Goal: Task Accomplishment & Management: Complete application form

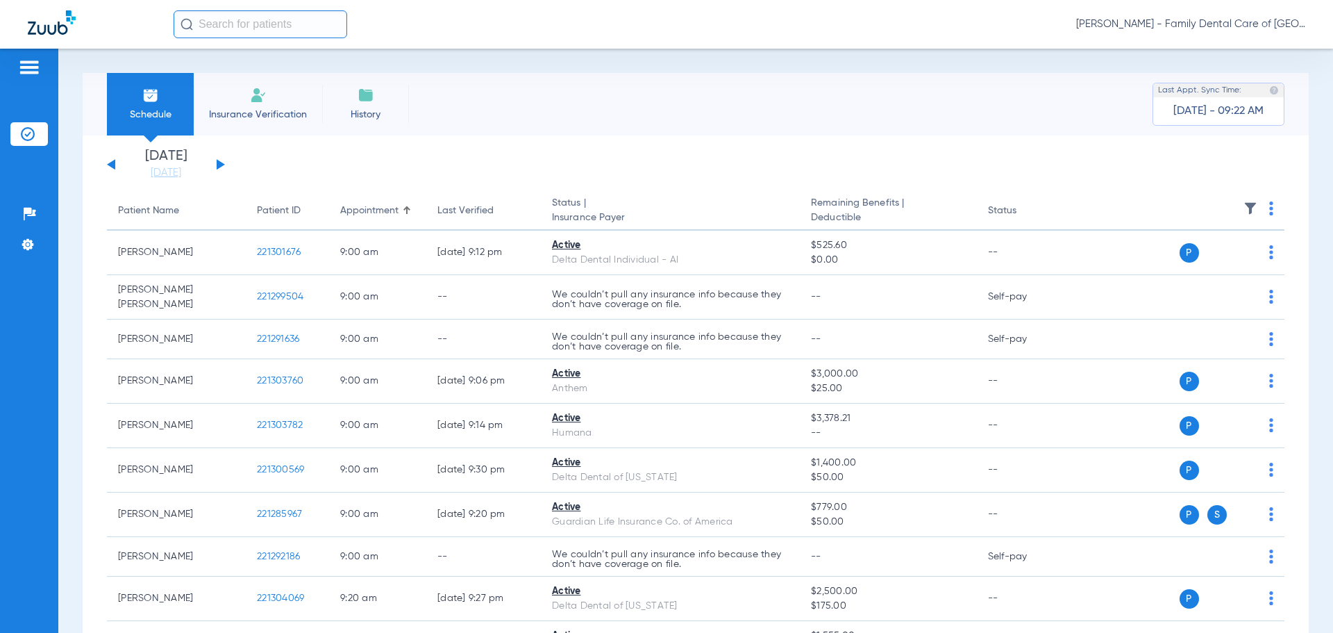
click at [255, 113] on span "Insurance Verification" at bounding box center [258, 115] width 108 height 14
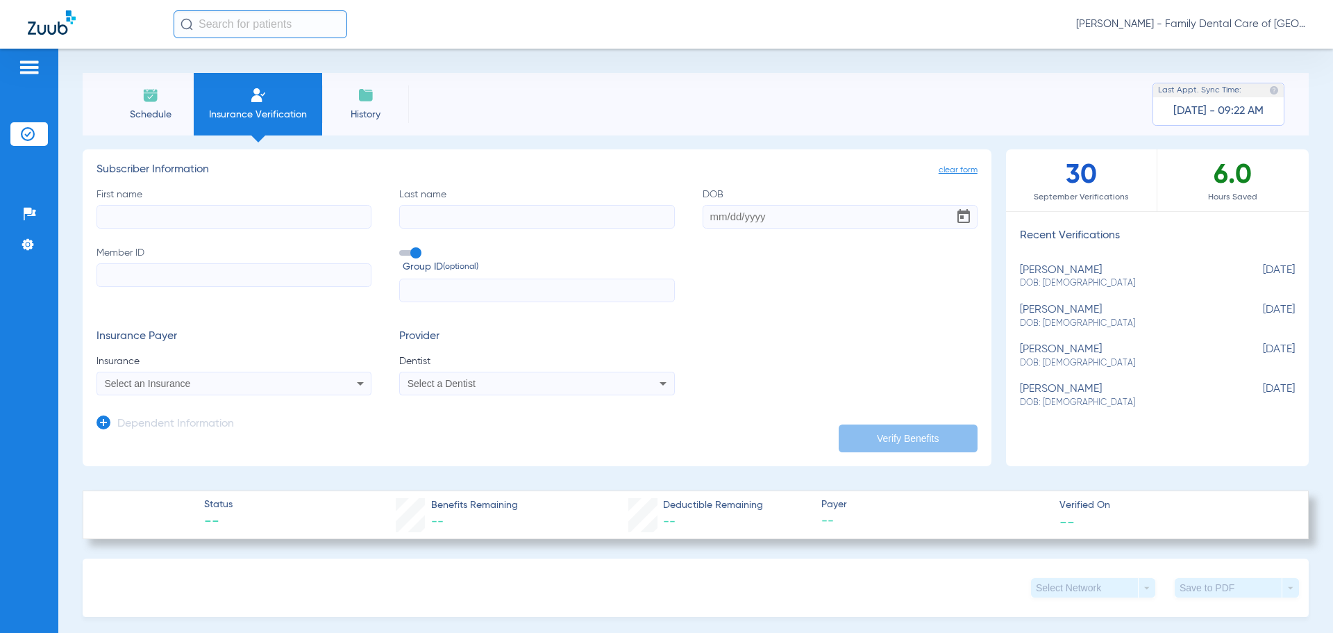
click at [221, 211] on input "First name" at bounding box center [234, 217] width 275 height 24
type input "Tairik"
type input "[PERSON_NAME]"
type input "[DATE]"
click at [188, 283] on input "Member ID" at bounding box center [234, 275] width 275 height 24
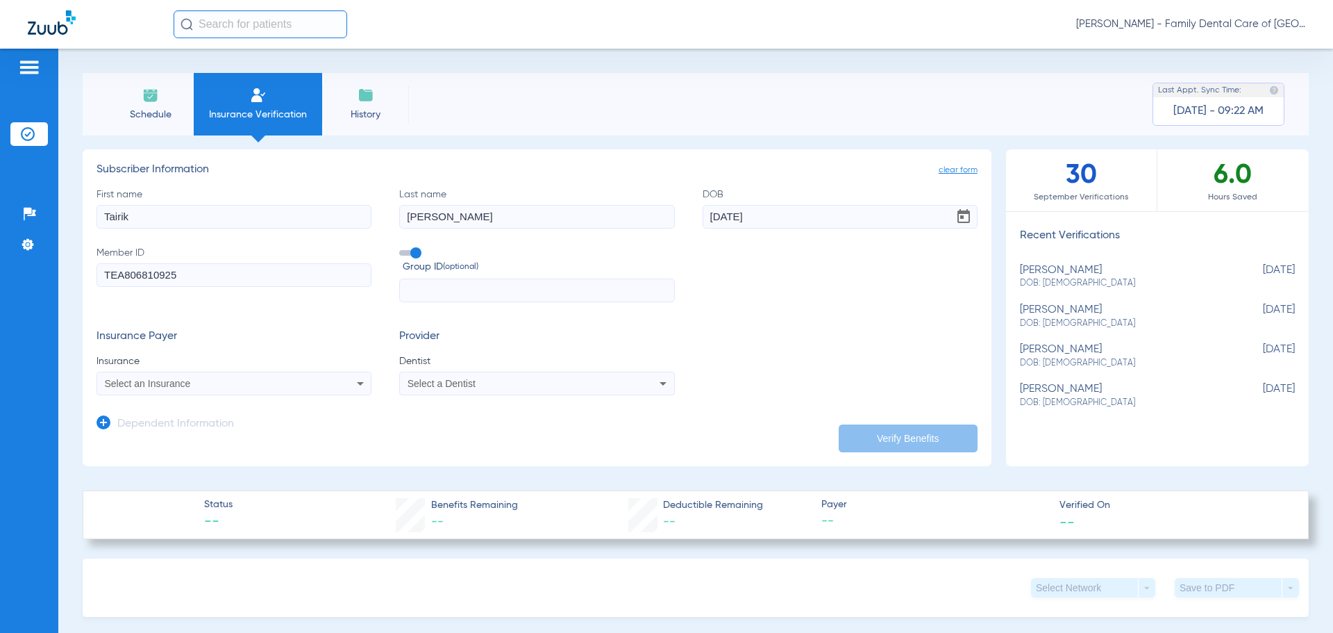
type input "TEA806810925"
click at [406, 254] on span at bounding box center [409, 253] width 21 height 6
click at [402, 248] on input "Group ID (optional)" at bounding box center [402, 248] width 0 height 0
click at [348, 385] on div "Select an Insurance" at bounding box center [234, 383] width 274 height 17
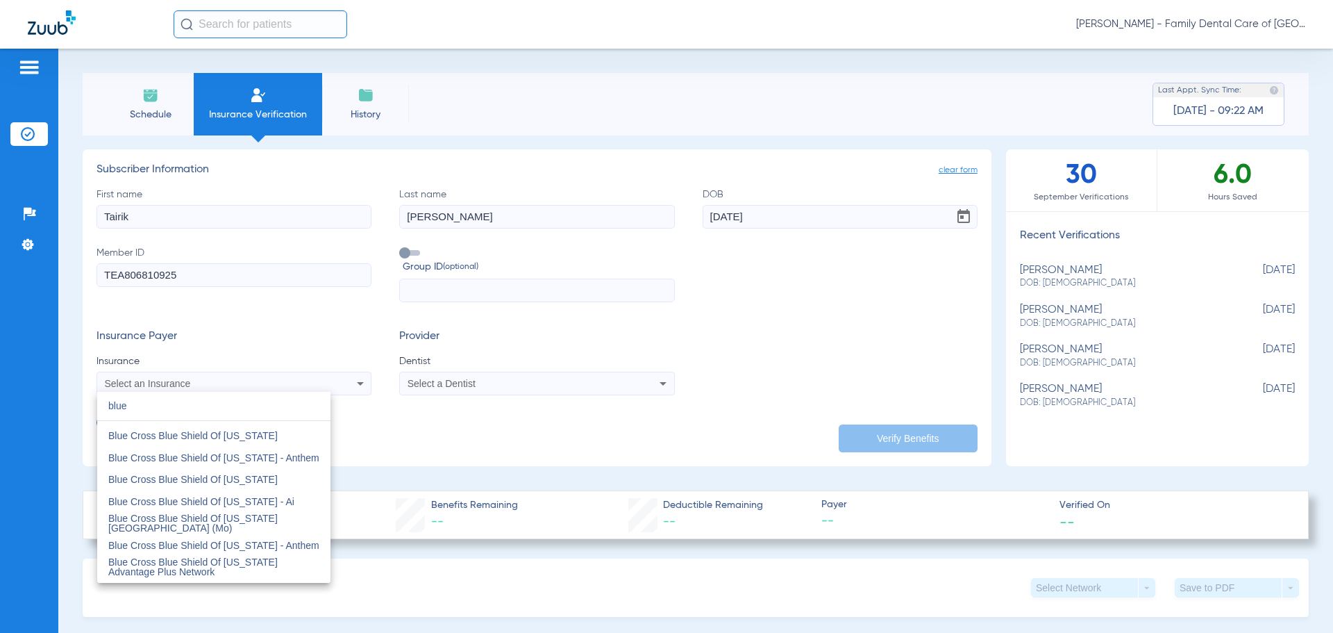
scroll to position [278, 0]
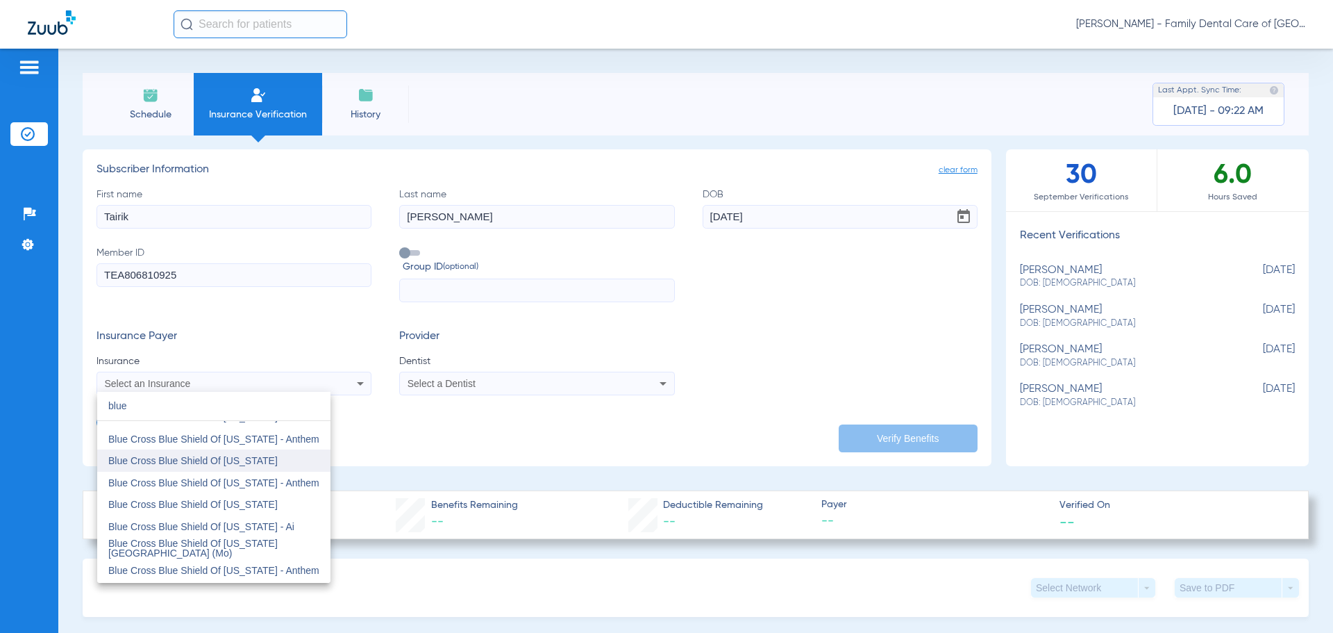
type input "blue"
click at [272, 462] on mat-option "Blue Cross Blue Shield Of [US_STATE]" at bounding box center [213, 460] width 233 height 22
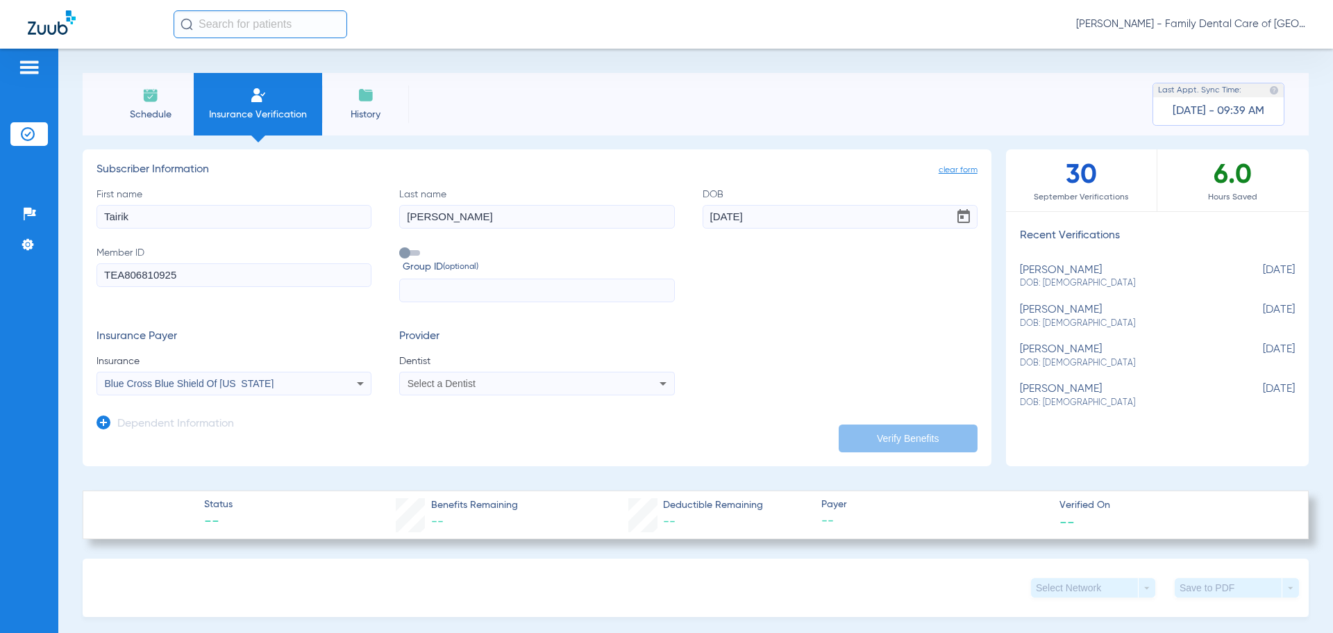
click at [470, 385] on span "Select a Dentist" at bounding box center [442, 383] width 68 height 11
type input "jung"
click at [413, 433] on span "[PERSON_NAME] [PERSON_NAME]" at bounding box center [449, 432] width 81 height 21
click at [936, 436] on button "Verify Benefits" at bounding box center [908, 438] width 139 height 28
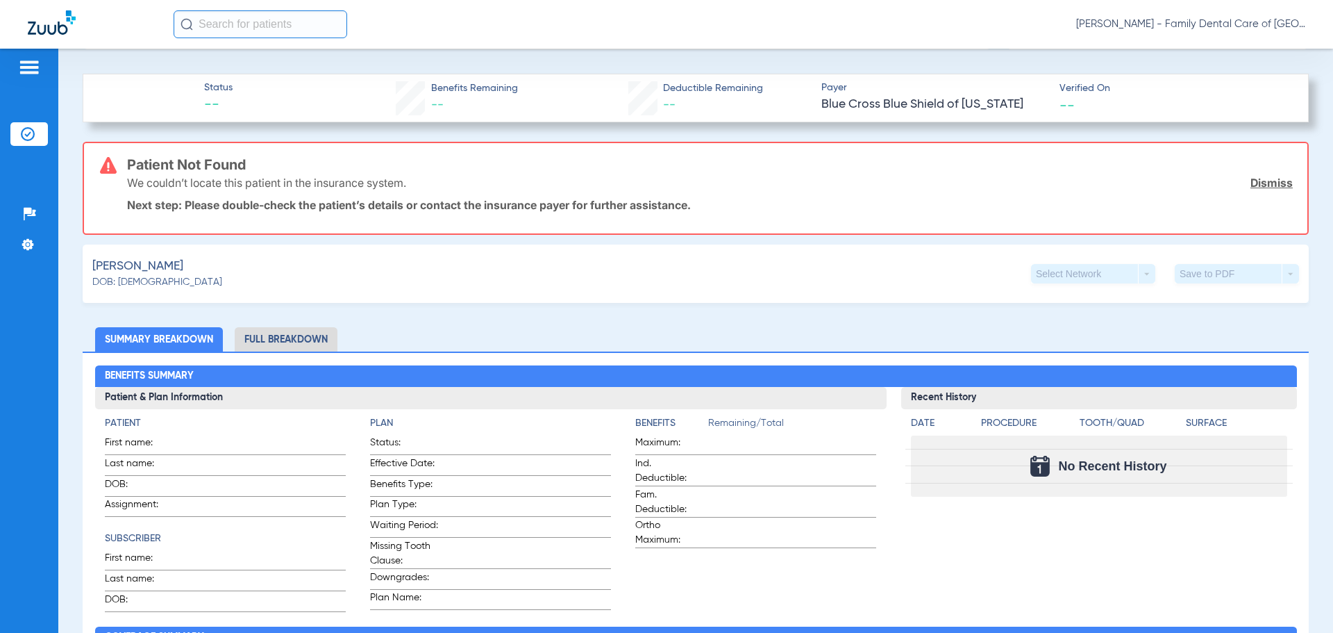
scroll to position [139, 0]
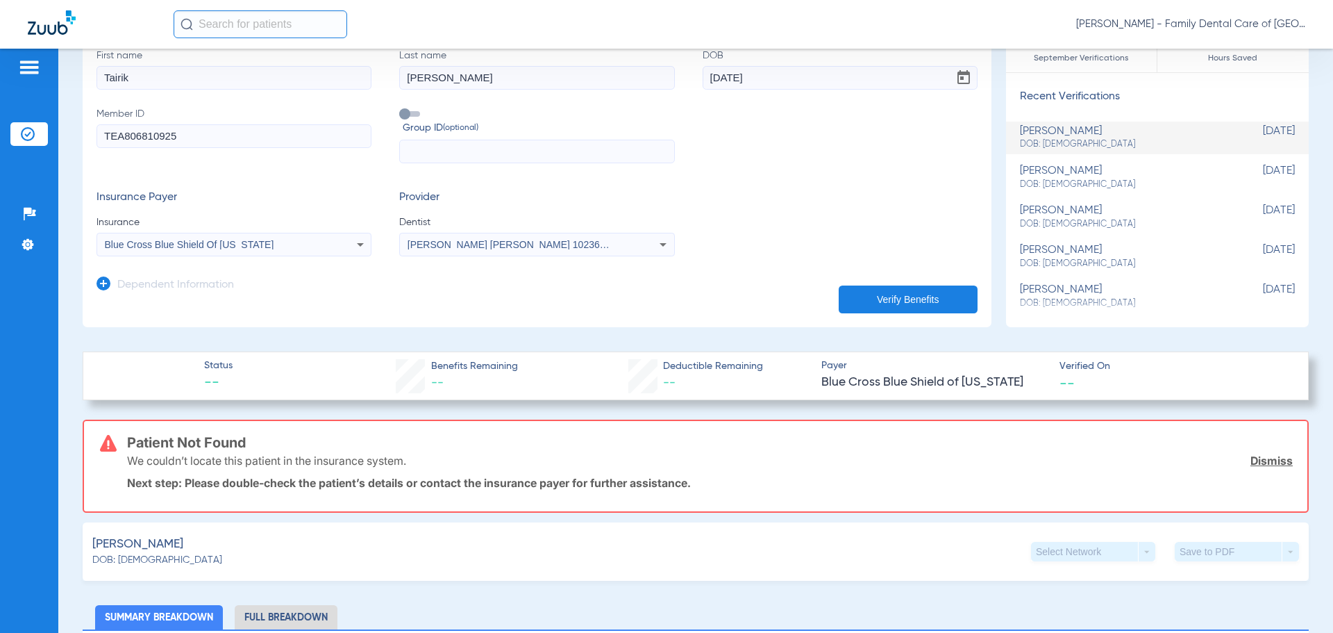
click at [123, 136] on input "TEA806810925" at bounding box center [234, 136] width 275 height 24
type input "806810925"
click at [951, 304] on button "Verify Benefits" at bounding box center [908, 299] width 139 height 28
